Goal: Communication & Community: Answer question/provide support

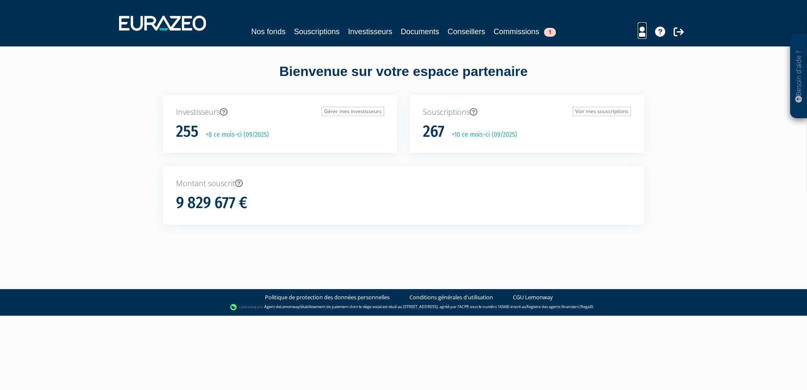
click at [639, 34] on icon at bounding box center [641, 32] width 9 height 10
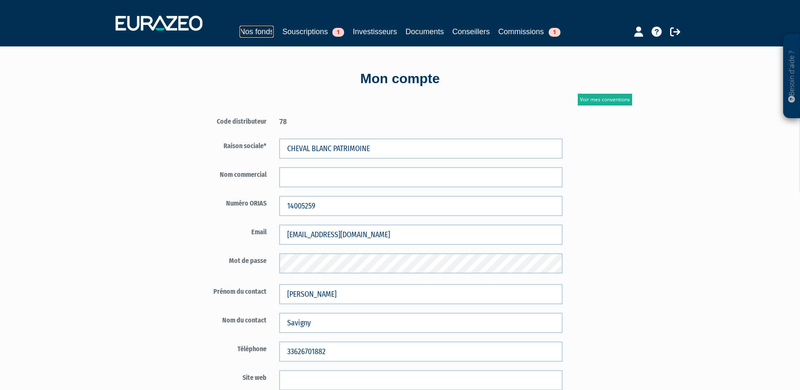
click at [248, 30] on link "Nos fonds" at bounding box center [257, 32] width 34 height 12
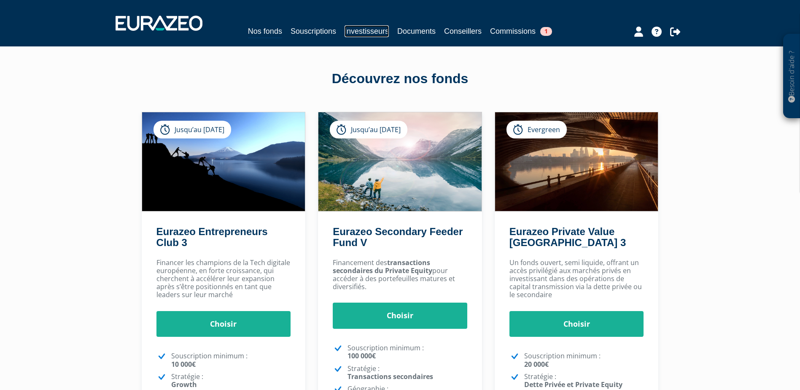
click at [372, 31] on link "Investisseurs" at bounding box center [367, 31] width 44 height 12
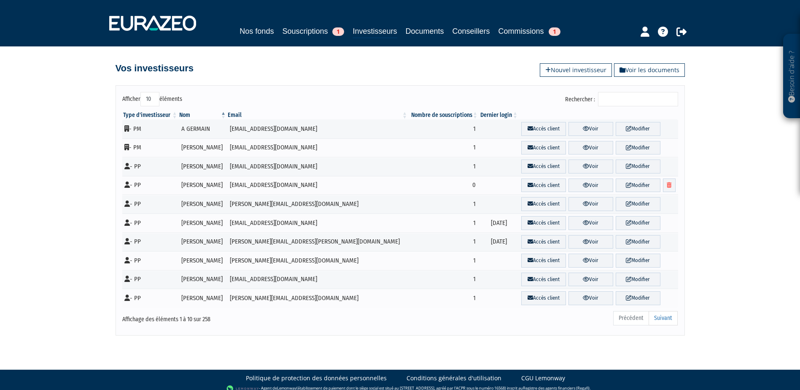
click at [639, 103] on input "Rechercher :" at bounding box center [638, 99] width 80 height 14
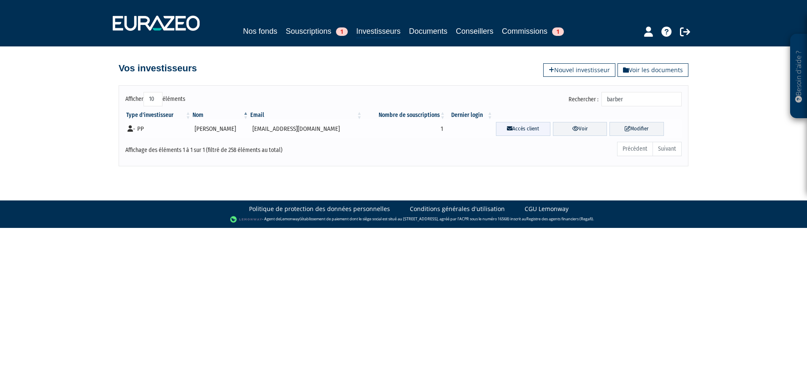
type input "barber"
click at [527, 131] on link "Accès client" at bounding box center [523, 129] width 54 height 14
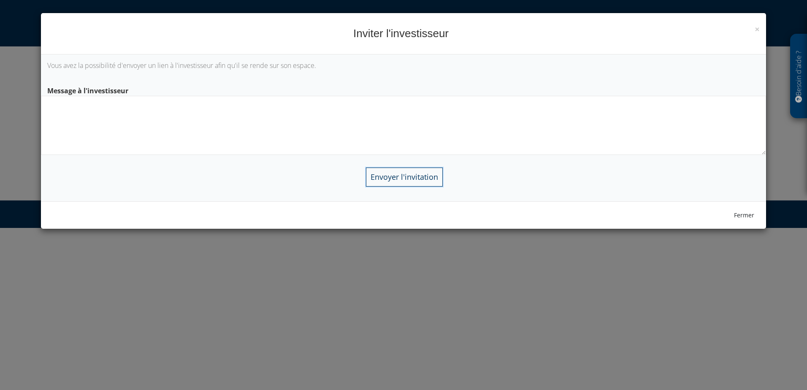
click at [408, 176] on input "Envoyer l'invitation" at bounding box center [404, 176] width 77 height 19
